Goal: Task Accomplishment & Management: Manage account settings

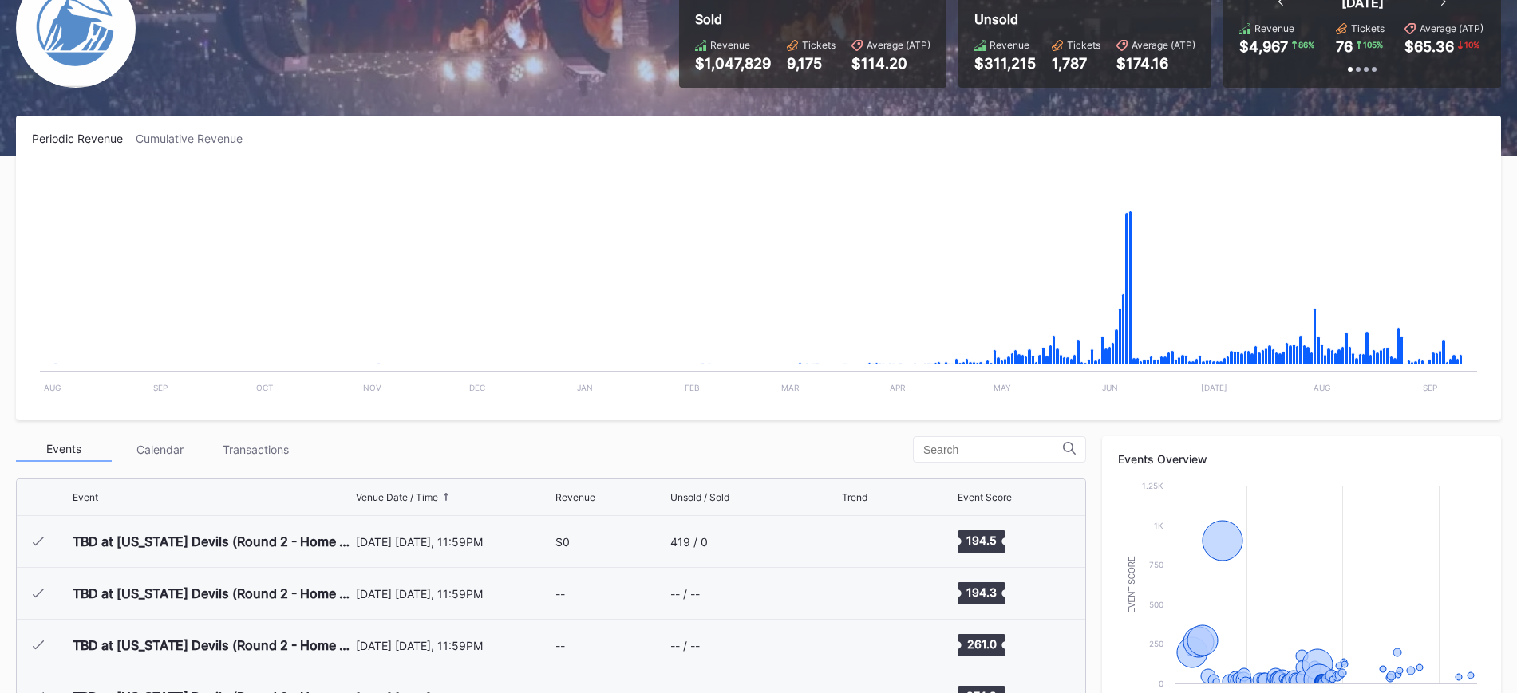
scroll to position [2075, 0]
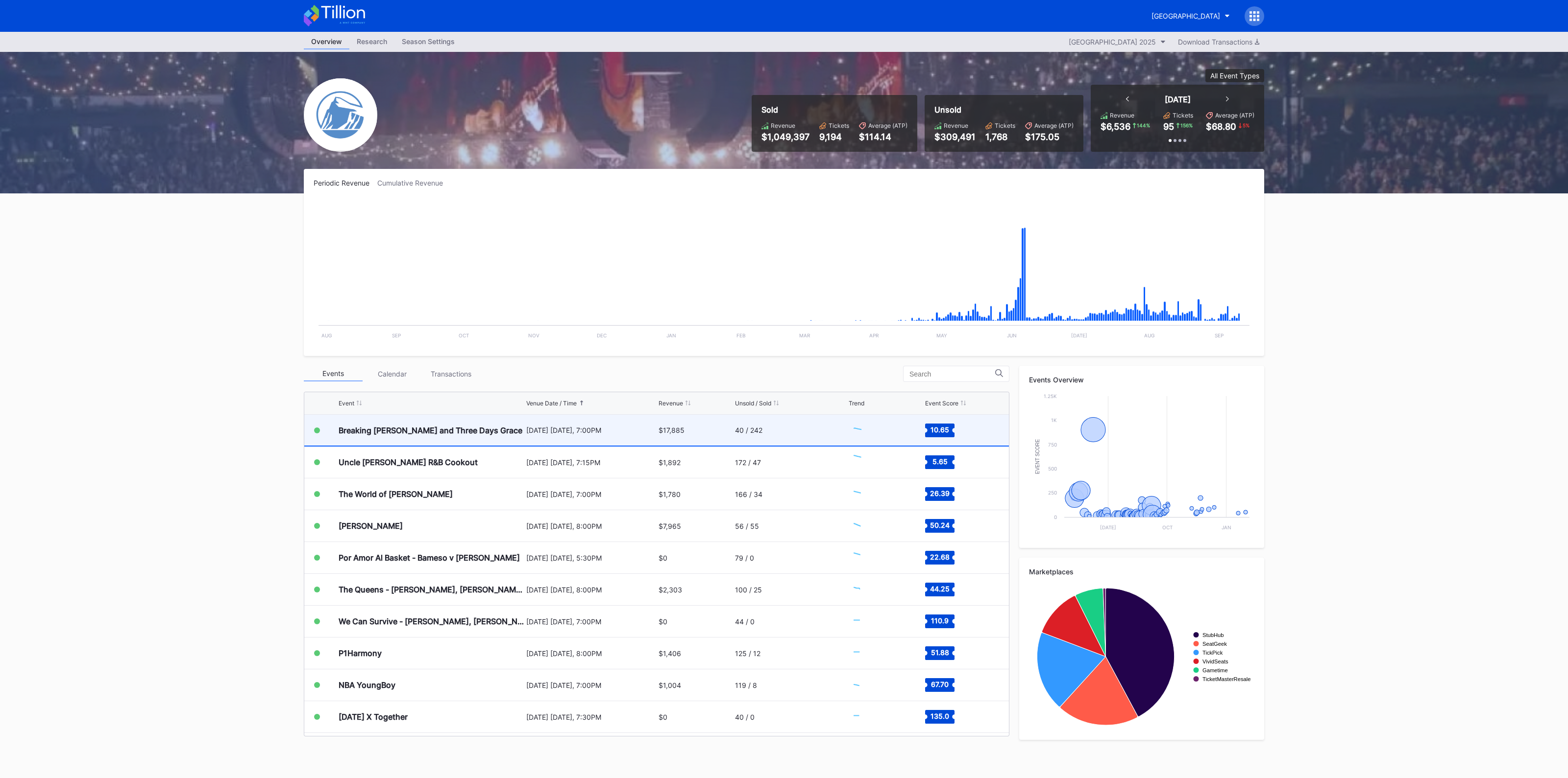
scroll to position [1273, 0]
click at [573, 434] on div "[DATE] [DATE], 7:00PM" at bounding box center [591, 430] width 130 height 31
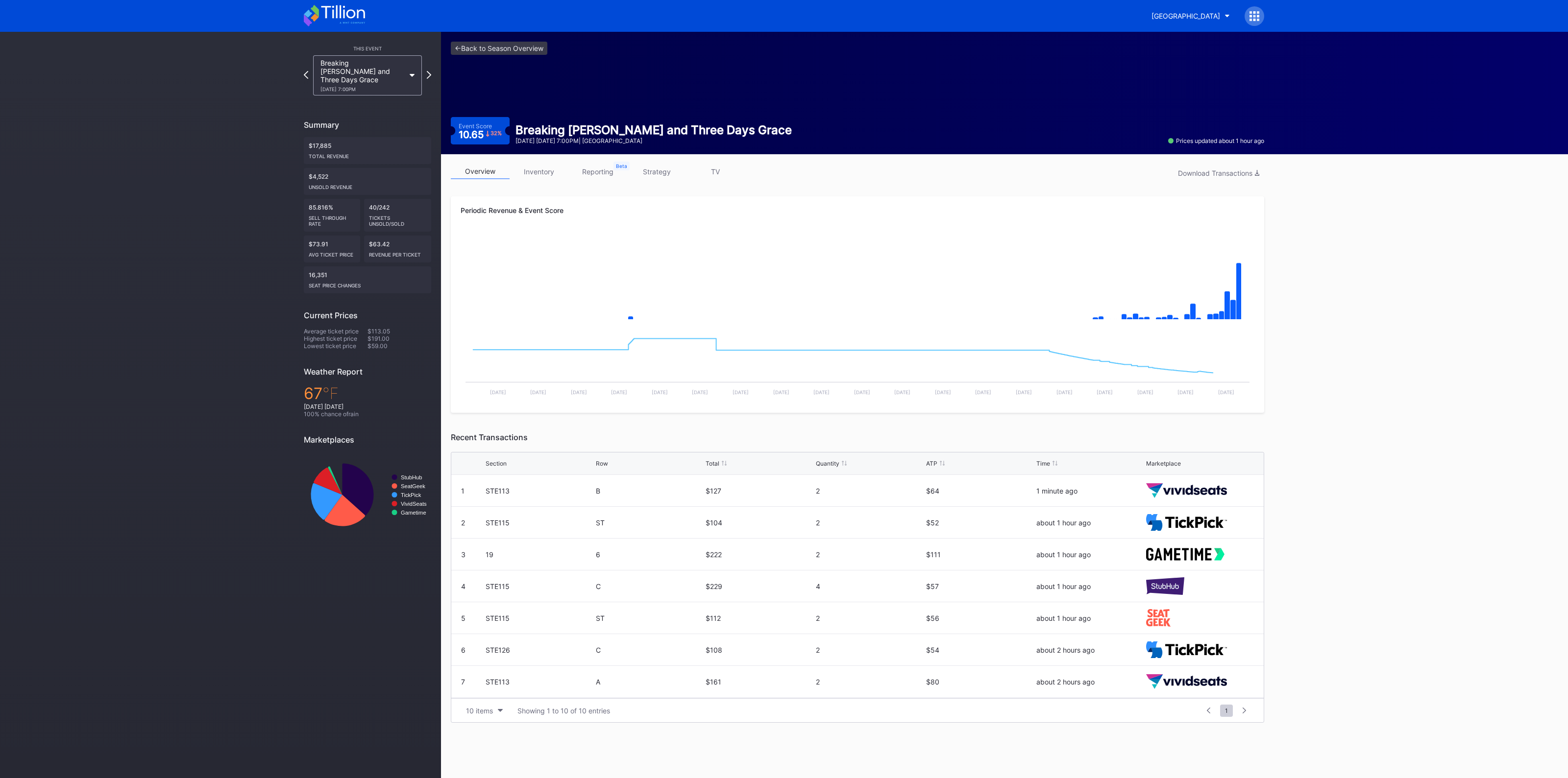
click at [540, 175] on link "inventory" at bounding box center [539, 171] width 59 height 15
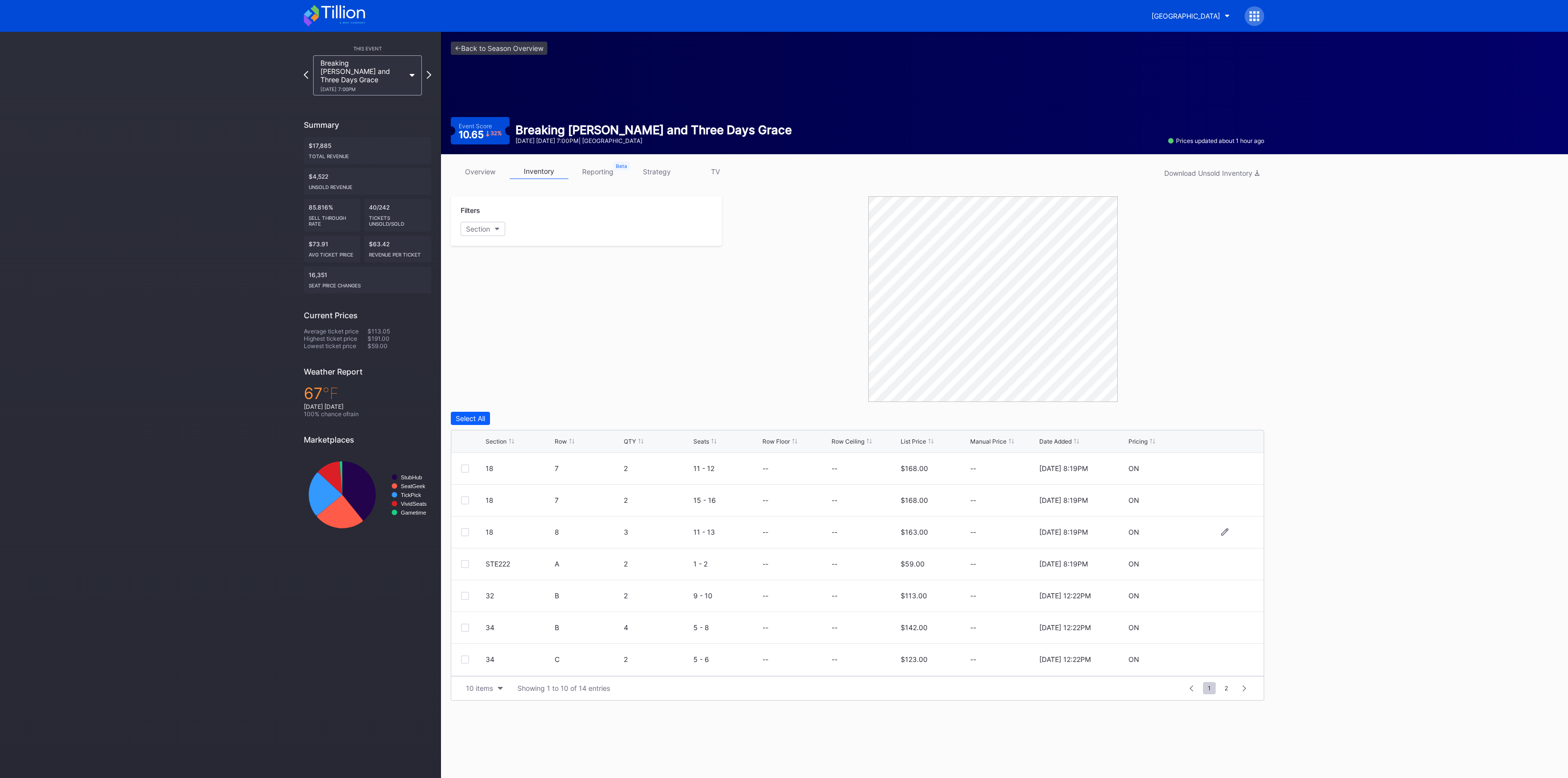
click at [465, 530] on div at bounding box center [465, 532] width 8 height 8
click at [1228, 417] on div "Delete 1 Row" at bounding box center [1239, 418] width 40 height 9
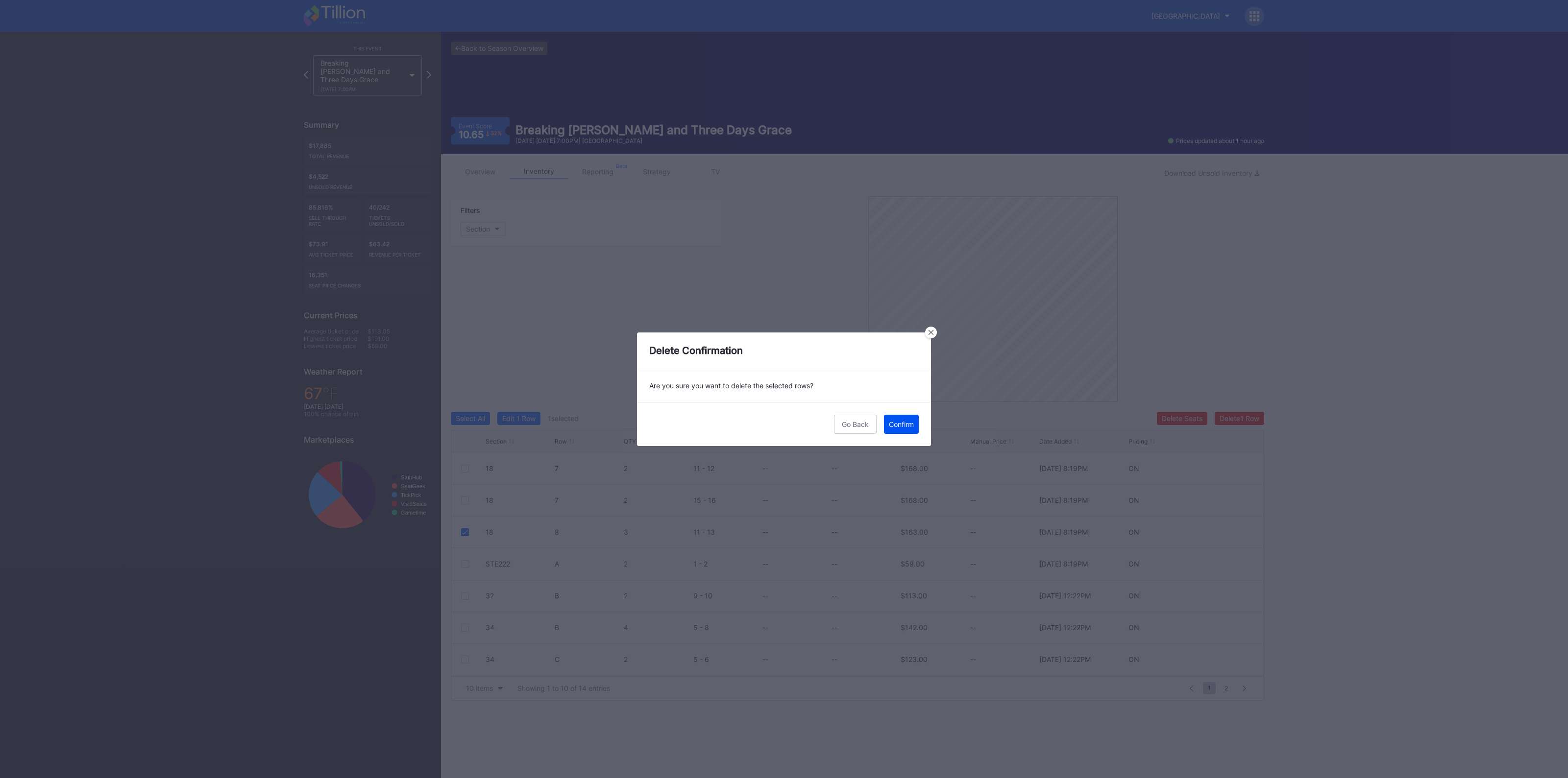
click at [909, 425] on div "Confirm" at bounding box center [901, 425] width 25 height 9
